Goal: Check status

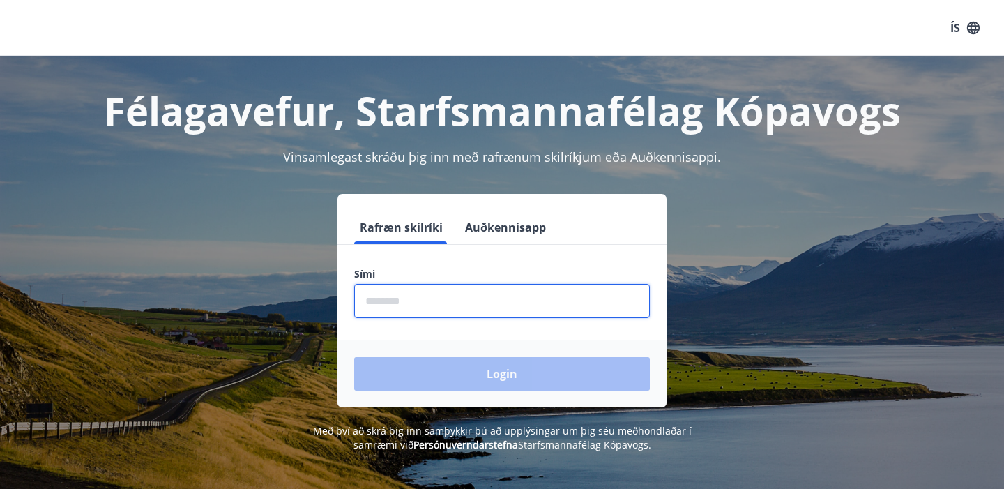
click at [416, 290] on input "phone" at bounding box center [502, 301] width 296 height 34
type input "********"
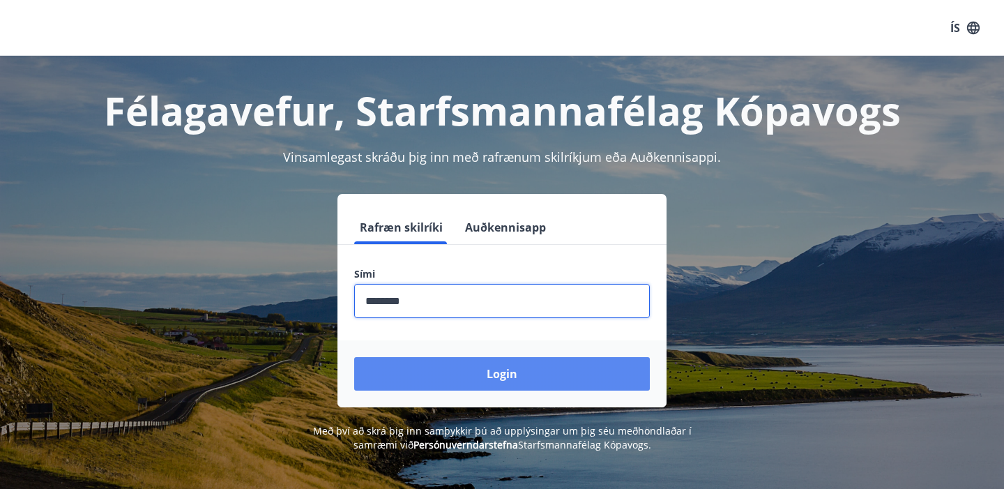
click at [468, 382] on button "Login" at bounding box center [502, 373] width 296 height 33
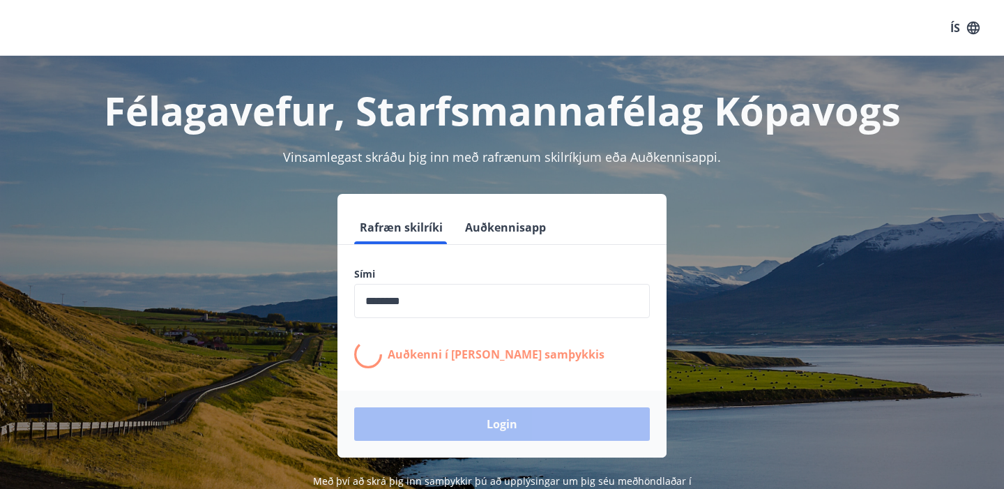
click at [751, 192] on div "Félagavefur, Starfsmannafélag Kópavogs Vinsamlegast skráðu þig inn með rafrænum…" at bounding box center [502, 279] width 1004 height 446
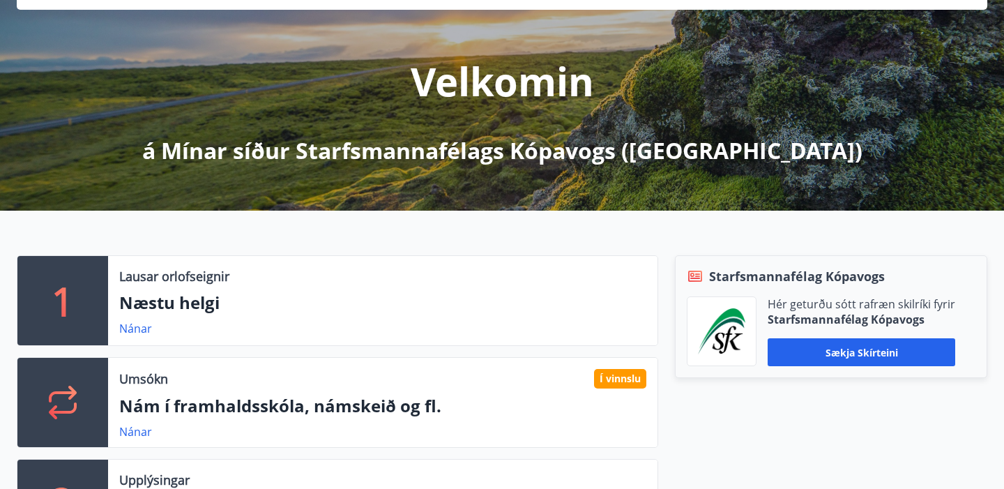
scroll to position [140, 0]
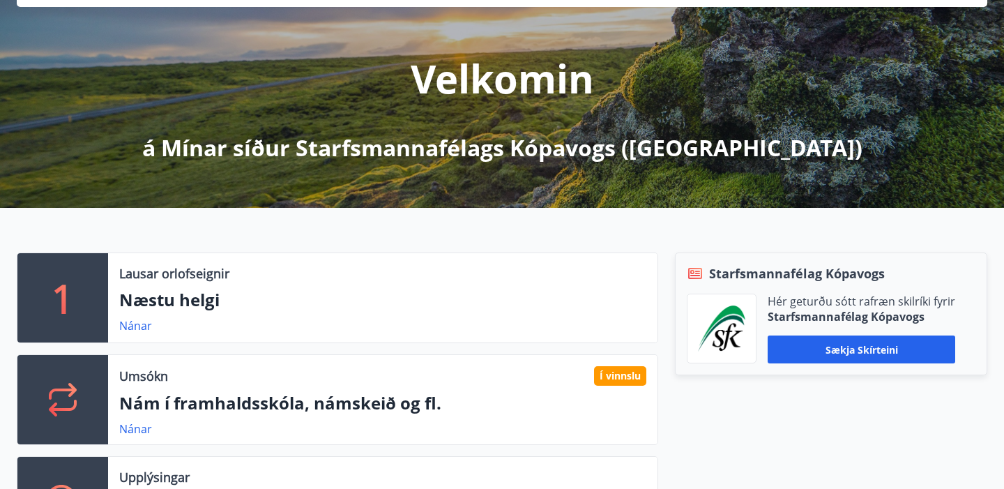
click at [130, 416] on div "Umsókn Í vinnslu Nám í framhaldsskóla, námskeið og fl. Nánar" at bounding box center [382, 399] width 549 height 89
click at [133, 434] on link "Nánar" at bounding box center [135, 428] width 33 height 15
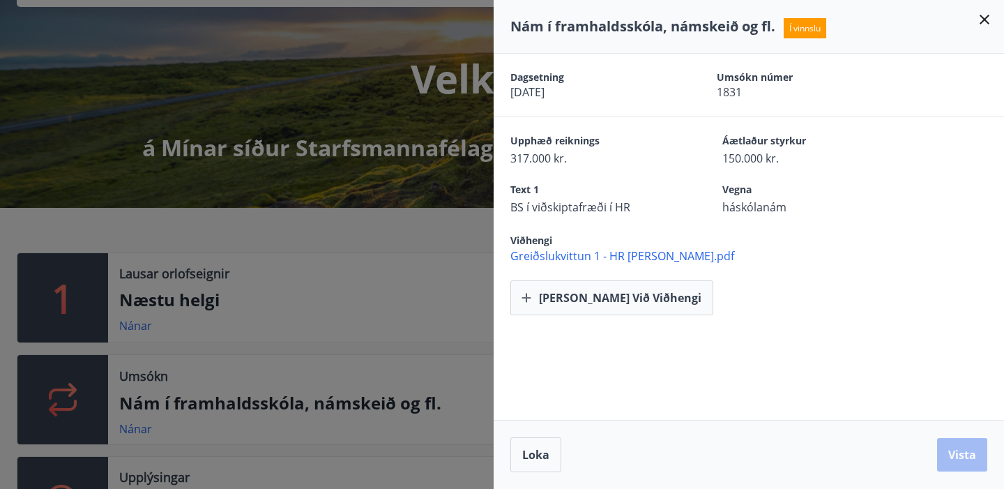
click at [634, 261] on span "Greiðslukvittun 1 - HR Jon.pdf" at bounding box center [757, 255] width 494 height 15
click at [984, 6] on div "Nám í framhaldsskóla, námskeið og fl. Í vinnslu" at bounding box center [749, 27] width 510 height 54
